Goal: Task Accomplishment & Management: Use online tool/utility

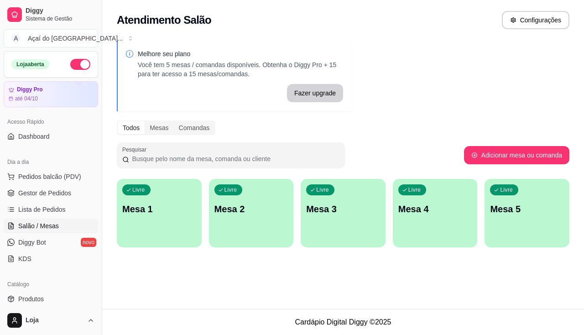
scroll to position [46, 0]
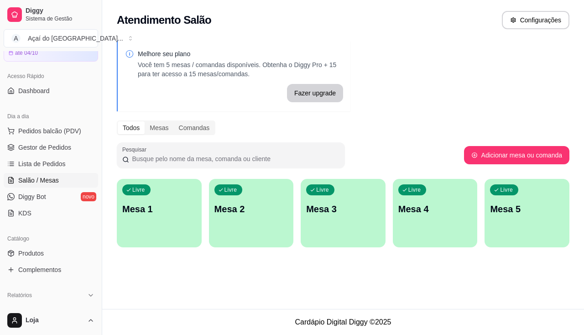
click at [180, 221] on div "Livre Mesa 1" at bounding box center [159, 208] width 85 height 58
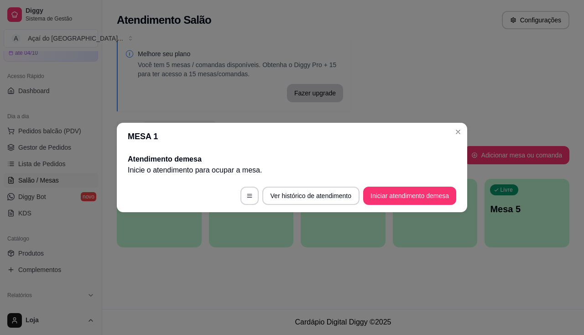
click at [440, 206] on footer "Ver histórico de atendimento Iniciar atendimento de mesa" at bounding box center [292, 195] width 351 height 33
click at [435, 185] on footer "Ver histórico de atendimento Iniciar atendimento de mesa" at bounding box center [292, 195] width 351 height 33
click at [435, 197] on button "Iniciar atendimento de mesa" at bounding box center [409, 196] width 93 height 18
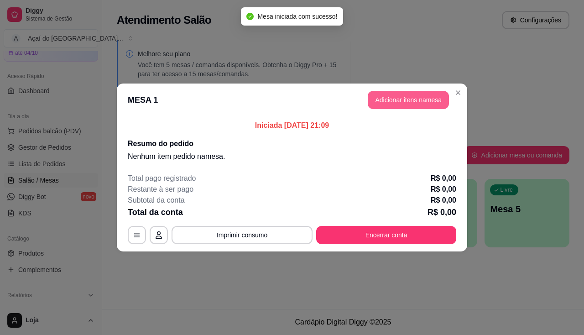
click at [421, 99] on button "Adicionar itens na mesa" at bounding box center [408, 100] width 81 height 18
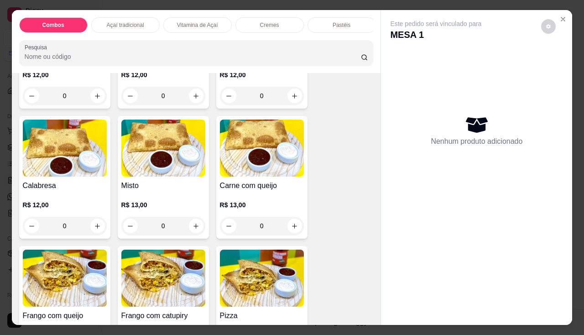
scroll to position [1232, 0]
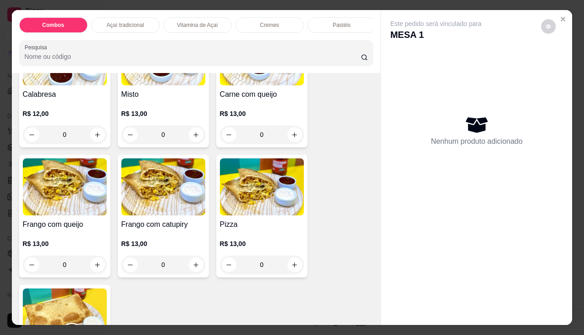
click at [253, 83] on img at bounding box center [262, 56] width 84 height 57
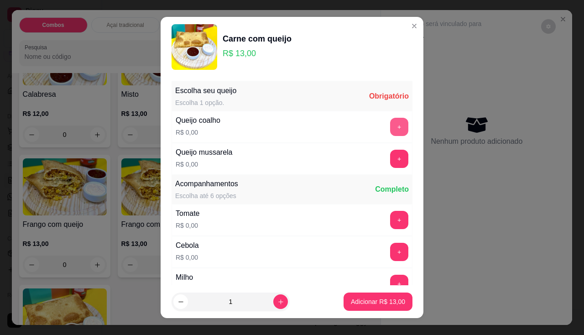
click at [390, 131] on button "+" at bounding box center [399, 127] width 18 height 18
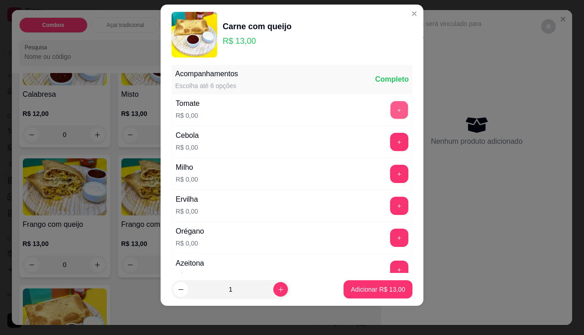
click at [391, 112] on button "+" at bounding box center [400, 110] width 18 height 18
click at [391, 134] on button "+" at bounding box center [400, 142] width 18 height 18
click at [390, 171] on button "+" at bounding box center [399, 174] width 18 height 18
click at [391, 209] on button "+" at bounding box center [400, 206] width 18 height 18
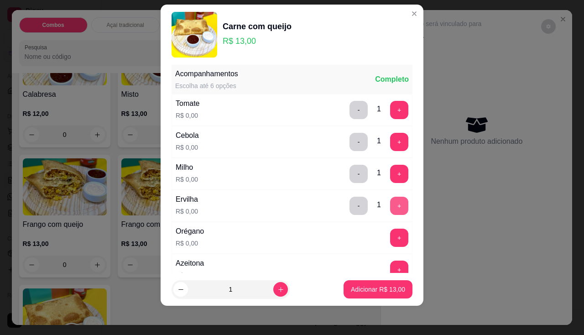
scroll to position [143, 0]
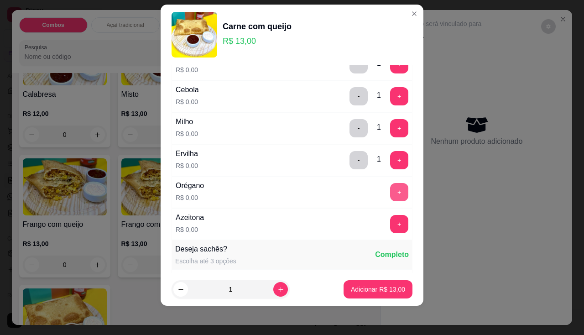
click at [390, 192] on button "+" at bounding box center [399, 192] width 18 height 18
click at [390, 216] on button "+" at bounding box center [399, 224] width 18 height 18
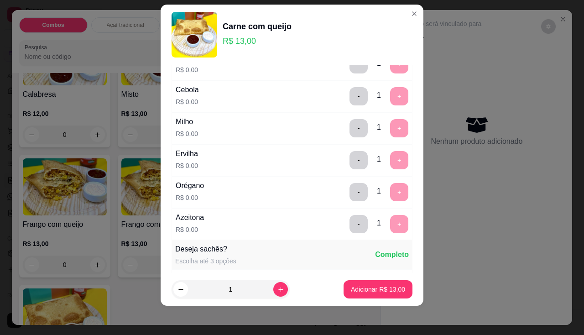
scroll to position [319, 0]
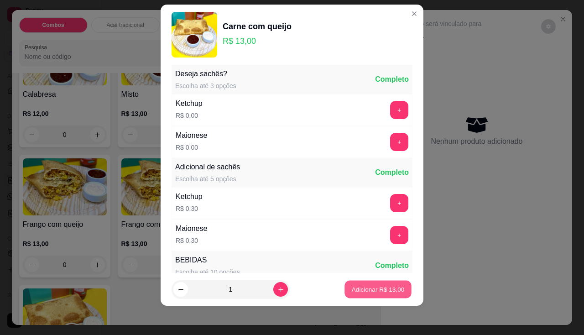
click at [372, 284] on button "Adicionar R$ 13,00" at bounding box center [378, 290] width 67 height 18
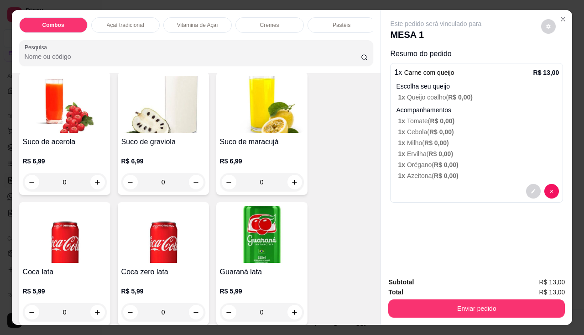
scroll to position [2542, 0]
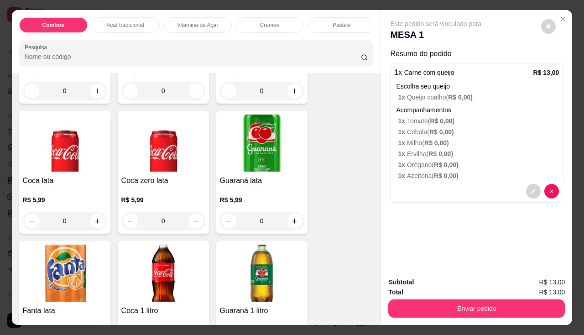
click at [61, 155] on img at bounding box center [65, 143] width 84 height 57
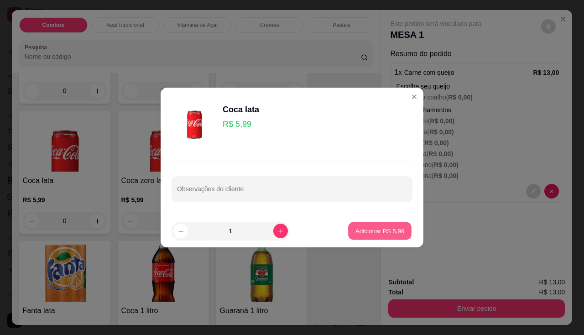
click at [355, 230] on p "Adicionar R$ 5,99" at bounding box center [379, 230] width 49 height 9
type input "1"
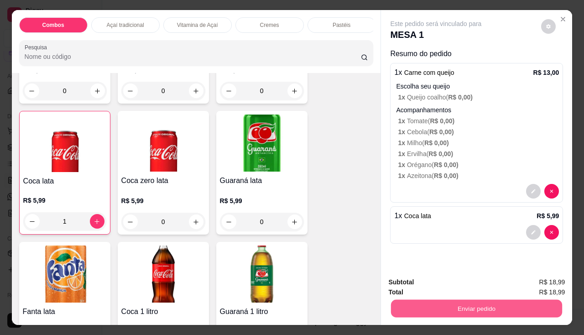
click at [402, 300] on button "Enviar pedido" at bounding box center [476, 309] width 171 height 18
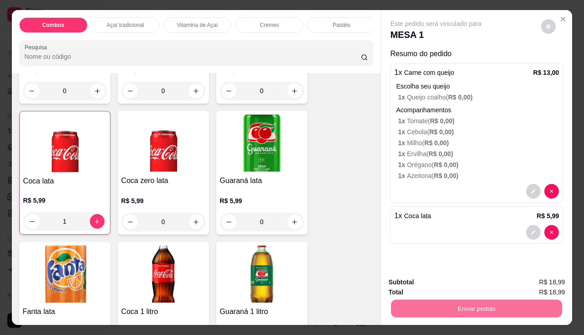
click at [534, 288] on button "Enviar pedido" at bounding box center [542, 282] width 50 height 17
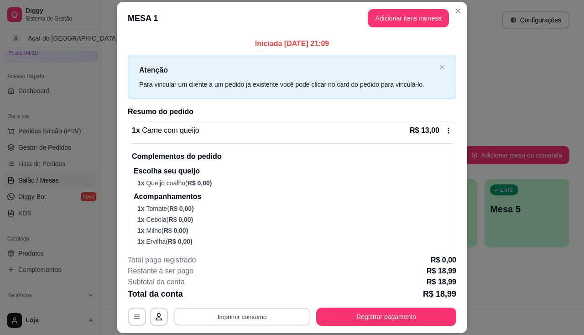
click at [250, 319] on button "Imprimir consumo" at bounding box center [242, 317] width 137 height 18
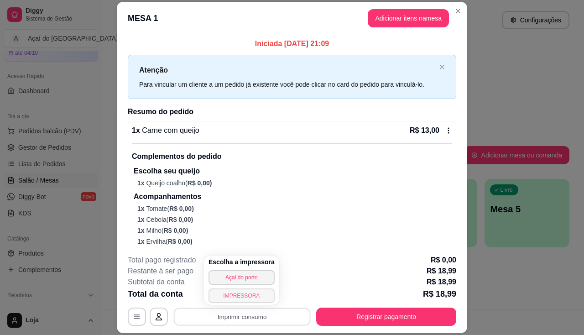
click at [253, 297] on button "IMPRESSORA" at bounding box center [242, 295] width 66 height 15
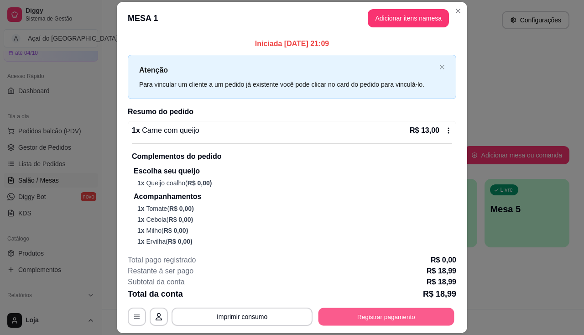
click at [425, 311] on button "Registrar pagamento" at bounding box center [387, 317] width 136 height 18
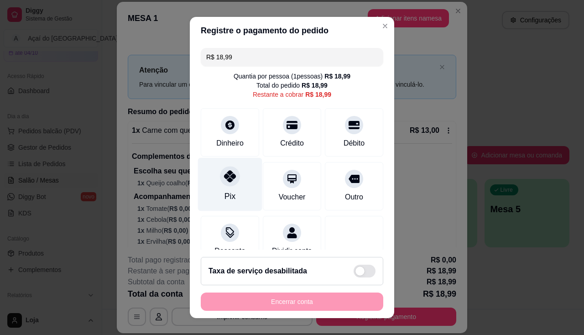
click at [230, 189] on div "Pix" at bounding box center [230, 183] width 64 height 53
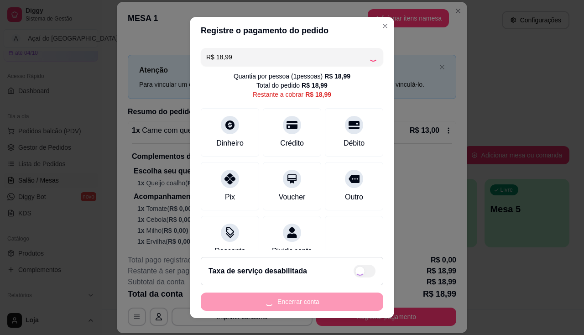
type input "R$ 0,00"
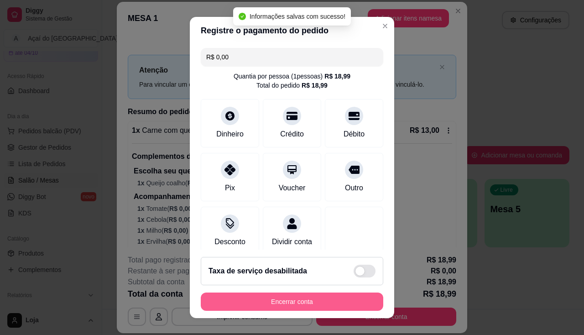
click at [248, 307] on button "Encerrar conta" at bounding box center [292, 302] width 183 height 18
